Goal: Task Accomplishment & Management: Complete application form

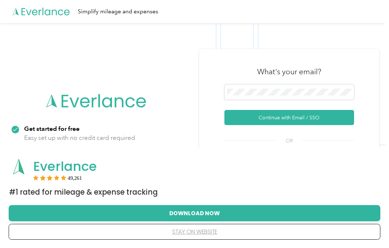
click at [288, 120] on button "Continue with Email / SSO" at bounding box center [290, 117] width 130 height 15
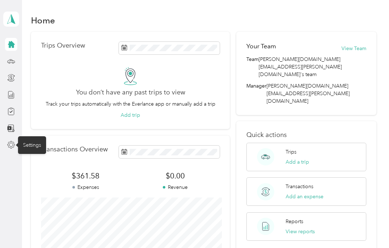
click at [359, 46] on button "View Team" at bounding box center [354, 49] width 25 height 8
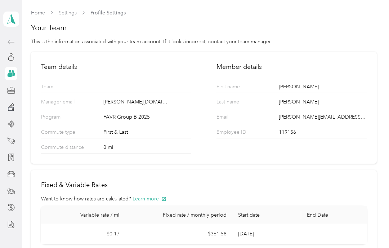
click at [38, 15] on link "Home" at bounding box center [38, 13] width 14 height 6
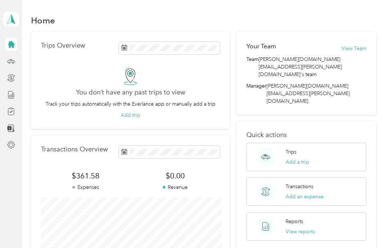
click at [3, 183] on aside "[PERSON_NAME] Personal dashboard" at bounding box center [11, 124] width 22 height 248
click at [15, 22] on icon at bounding box center [11, 19] width 11 height 10
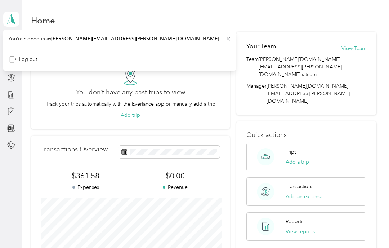
click at [64, 15] on div "Home" at bounding box center [204, 20] width 346 height 15
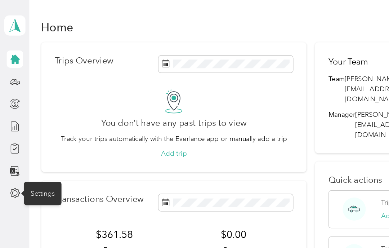
click at [14, 146] on icon at bounding box center [11, 145] width 8 height 8
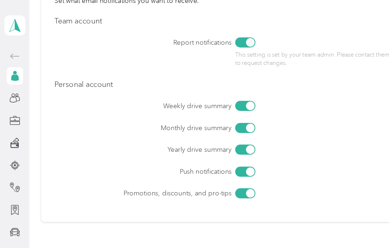
scroll to position [334, 0]
click at [184, 144] on div at bounding box center [184, 146] width 15 height 8
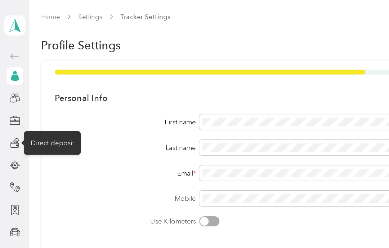
scroll to position [0, 0]
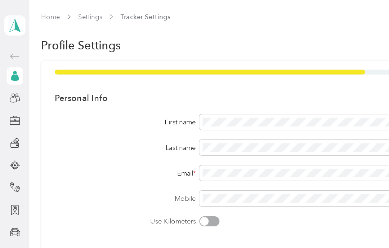
click at [65, 16] on link "Settings" at bounding box center [68, 13] width 18 height 6
click at [35, 16] on link "Home" at bounding box center [38, 13] width 14 height 6
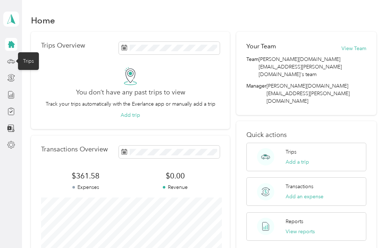
click at [12, 62] on circle at bounding box center [12, 62] width 1 height 1
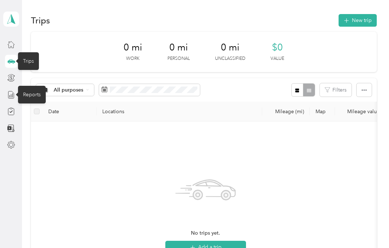
click at [12, 96] on line at bounding box center [12, 95] width 0 height 4
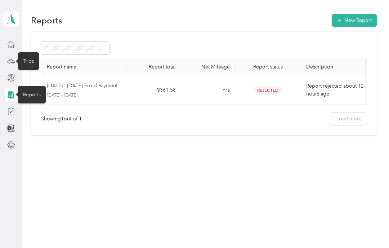
click at [270, 88] on span "Rejected" at bounding box center [268, 90] width 29 height 8
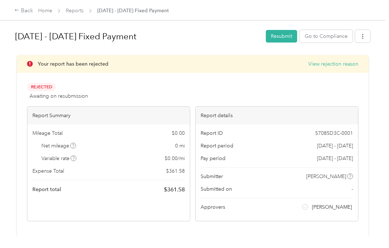
click at [284, 36] on button "Resubmit" at bounding box center [281, 36] width 31 height 13
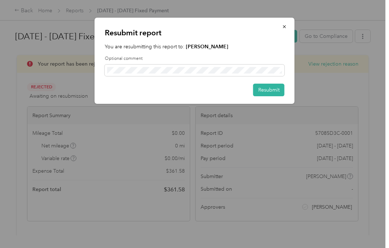
click at [287, 27] on button "button" at bounding box center [284, 26] width 15 height 13
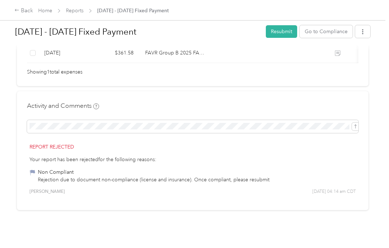
scroll to position [230, 0]
click at [54, 191] on span "[PERSON_NAME]" at bounding box center [47, 192] width 35 height 6
click at [62, 177] on div "Rejection due to document non-compliance (license and insurance). Once complian…" at bounding box center [154, 180] width 232 height 8
click at [88, 164] on div "Your report has been rejected for the following reasons: Non Compliant Rejectio…" at bounding box center [193, 170] width 327 height 28
click at [62, 153] on div "Report rejected Your report has been rejected for the following reasons: Non Co…" at bounding box center [193, 169] width 332 height 62
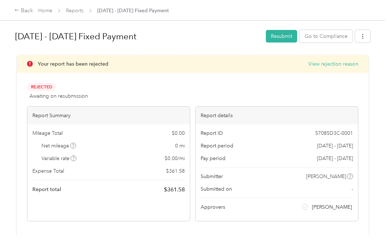
scroll to position [0, 0]
click at [366, 37] on icon "button" at bounding box center [363, 36] width 5 height 5
click at [297, 93] on div "Rejected Awaiting on resubmission View activity & comments" at bounding box center [193, 91] width 332 height 17
click at [340, 62] on button "View rejection reason" at bounding box center [334, 64] width 50 height 8
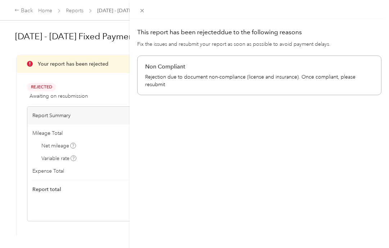
click at [278, 74] on p "Rejection due to document non-compliance (license and insurance). Once complian…" at bounding box center [259, 80] width 229 height 15
click at [142, 11] on icon at bounding box center [143, 11] width 4 height 4
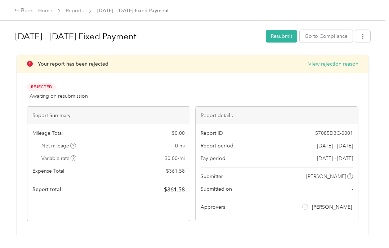
click at [333, 36] on button "Go to Compliance" at bounding box center [326, 36] width 53 height 13
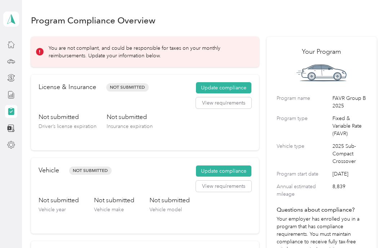
click at [229, 88] on button "Update compliance" at bounding box center [224, 88] width 56 height 12
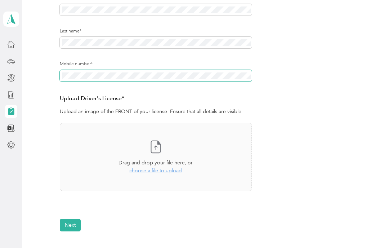
scroll to position [143, 0]
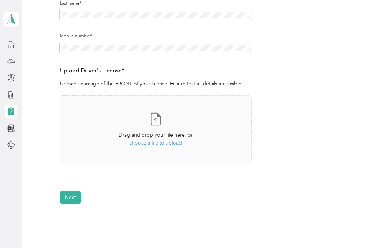
click at [148, 145] on span "choose a file to upload" at bounding box center [155, 143] width 53 height 6
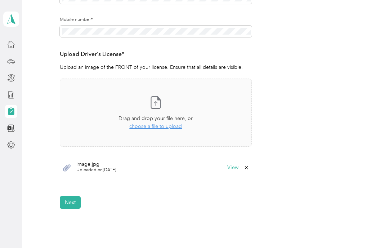
scroll to position [159, 0]
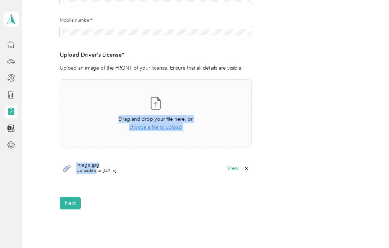
click at [152, 142] on span "Take a photo or choose a photo from your library Drag and drop your file here, …" at bounding box center [155, 113] width 191 height 67
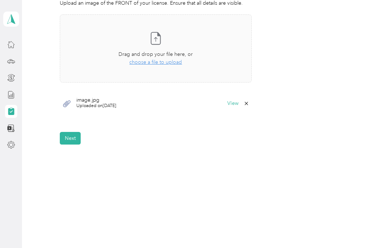
click at [71, 136] on button "Next" at bounding box center [70, 138] width 21 height 13
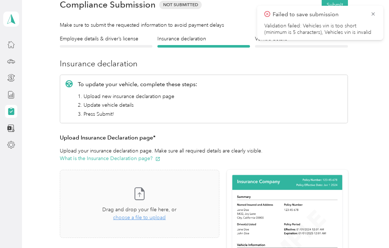
scroll to position [9, 0]
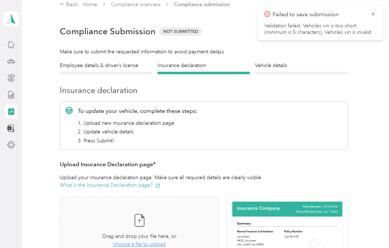
click at [375, 15] on icon at bounding box center [374, 14] width 6 height 6
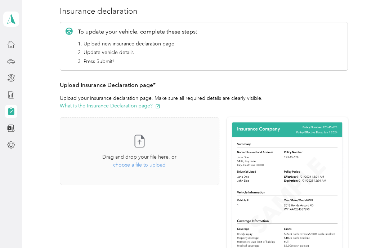
scroll to position [88, 0]
click at [140, 166] on span "choose a file to upload" at bounding box center [139, 165] width 53 height 6
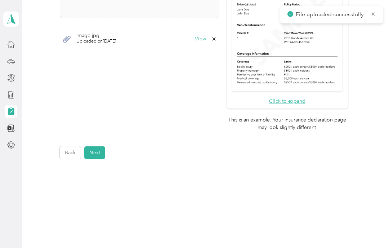
click at [97, 146] on button "Next" at bounding box center [94, 152] width 21 height 13
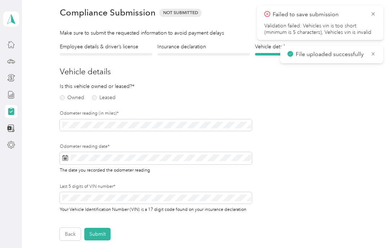
scroll to position [27, 0]
click at [61, 100] on label "Owned" at bounding box center [72, 97] width 25 height 5
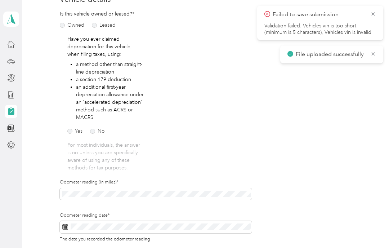
scroll to position [100, 0]
click at [96, 133] on label "No" at bounding box center [97, 131] width 15 height 5
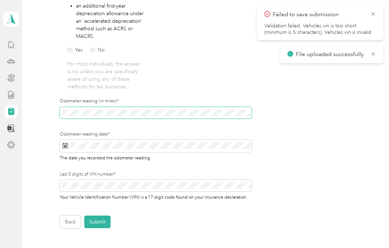
scroll to position [181, 0]
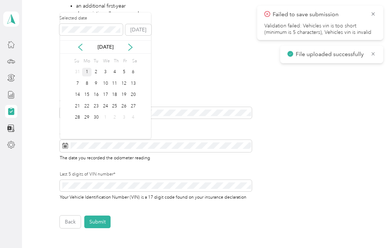
click at [87, 72] on div "1" at bounding box center [86, 72] width 9 height 9
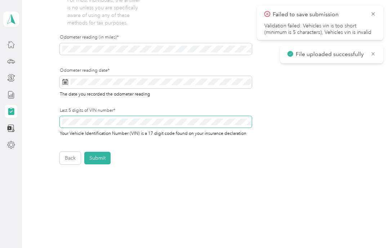
scroll to position [246, 0]
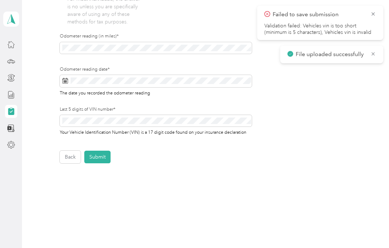
click at [375, 13] on icon at bounding box center [374, 14] width 6 height 6
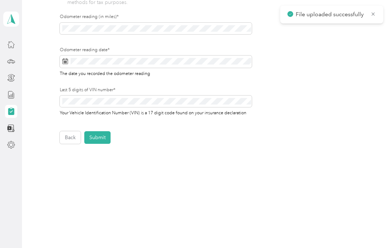
scroll to position [265, 0]
click at [101, 140] on button "Submit" at bounding box center [97, 138] width 26 height 13
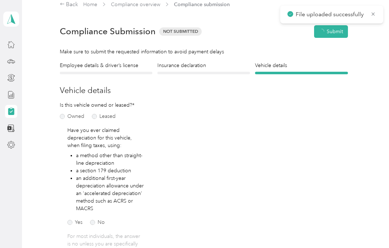
scroll to position [9, 0]
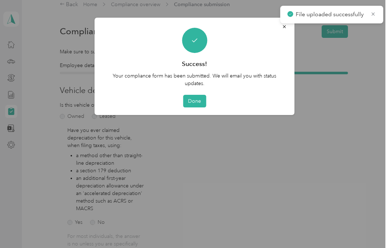
click at [191, 103] on button "Done" at bounding box center [194, 101] width 23 height 13
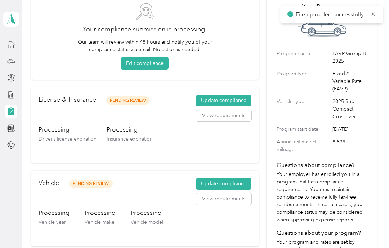
scroll to position [44, 0]
